Goal: Task Accomplishment & Management: Manage account settings

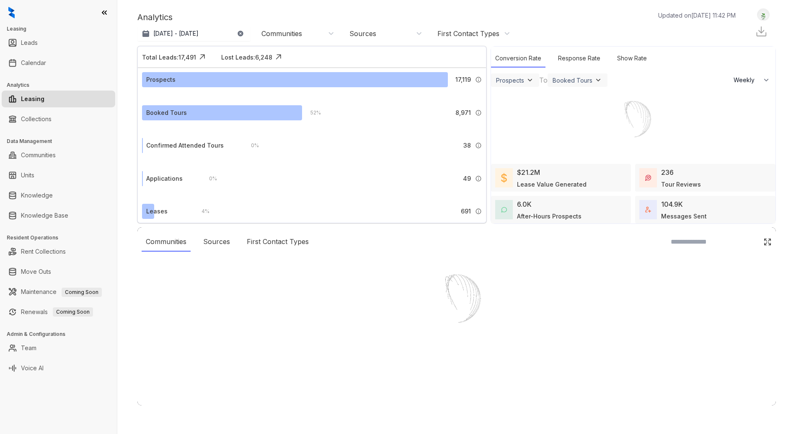
select select "******"
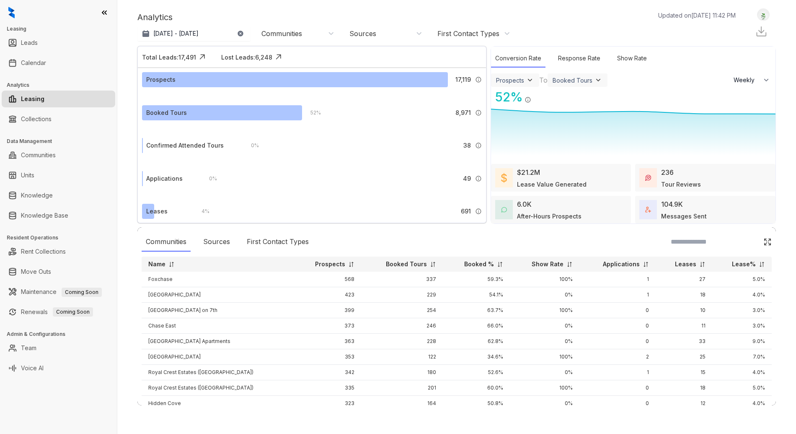
click at [759, 10] on div at bounding box center [763, 14] width 13 height 13
click at [740, 34] on div "Logout" at bounding box center [741, 28] width 51 height 11
click at [732, 34] on div "Logout" at bounding box center [741, 28] width 51 height 11
click at [732, 31] on div "Logout" at bounding box center [741, 28] width 51 height 11
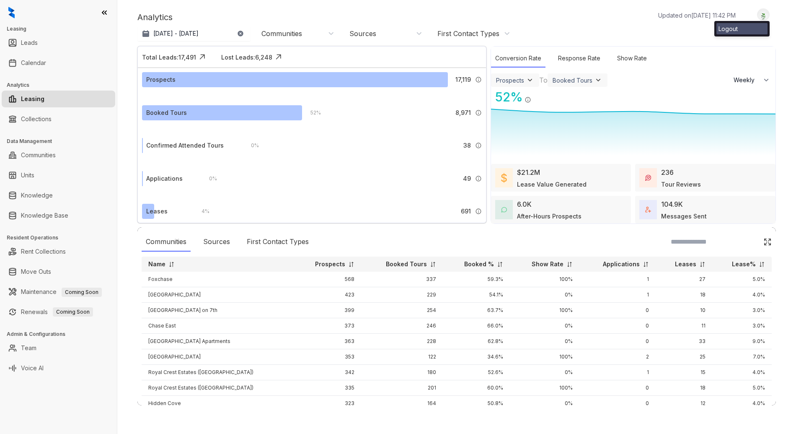
click at [728, 30] on div "Logout" at bounding box center [741, 28] width 51 height 11
click at [614, 20] on div "Analytics Updated on [DATE] 11:42 PM" at bounding box center [440, 17] width 607 height 13
